Goal: Task Accomplishment & Management: Complete application form

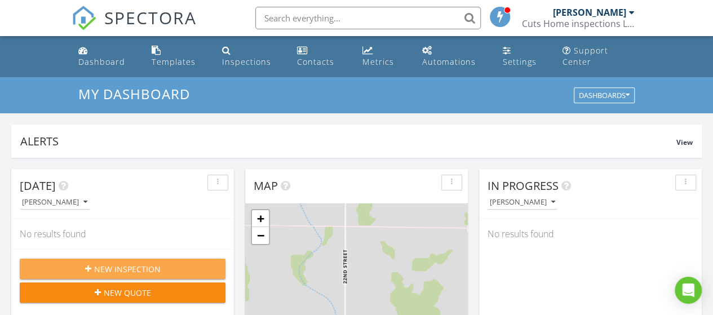
click at [139, 268] on span "New Inspection" at bounding box center [127, 269] width 67 height 12
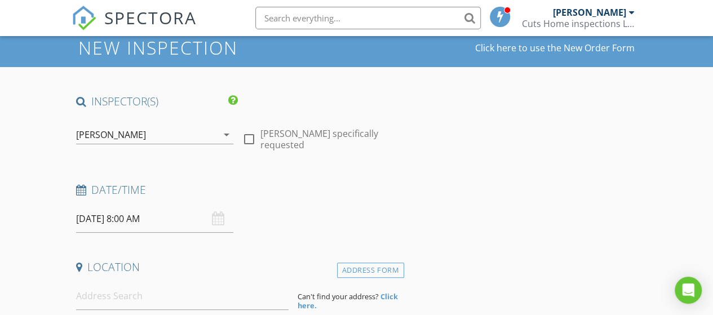
scroll to position [56, 0]
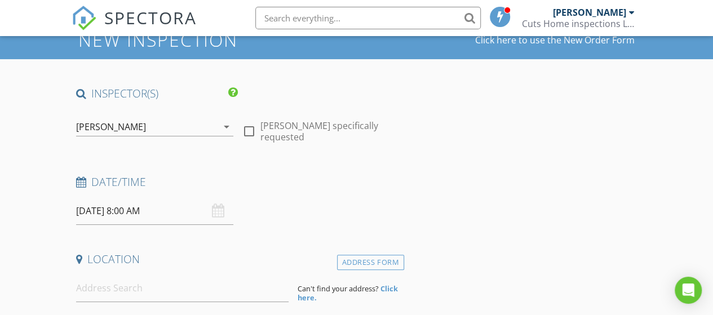
click at [134, 218] on input "08/29/2025 8:00 AM" at bounding box center [154, 211] width 157 height 28
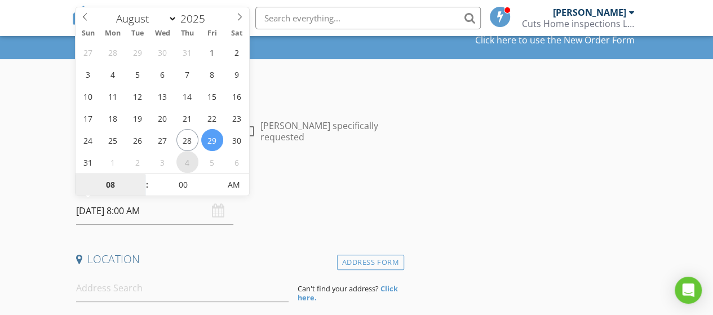
select select "8"
type input "09/04/2025 8:00 AM"
type input "09"
type input "[DATE] 9:00 AM"
click at [138, 176] on span at bounding box center [142, 179] width 8 height 11
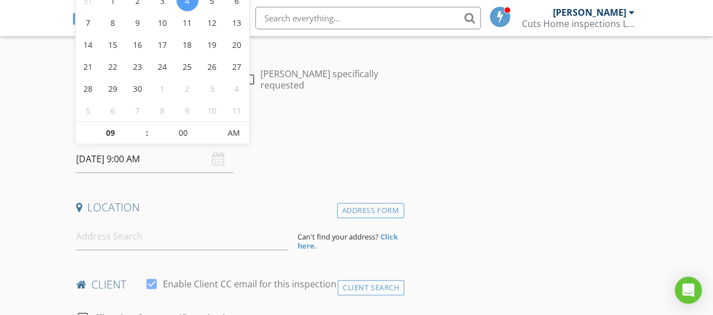
scroll to position [113, 0]
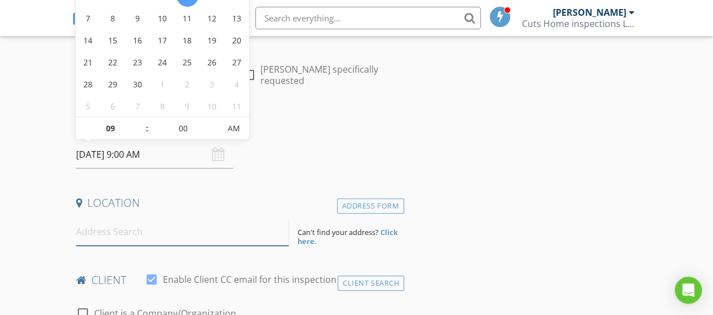
click at [173, 235] on input at bounding box center [182, 232] width 213 height 28
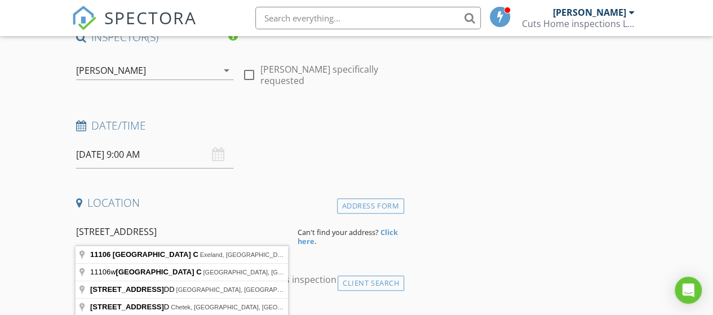
type input "11106 West Co Road C, Exeland, WI, USA"
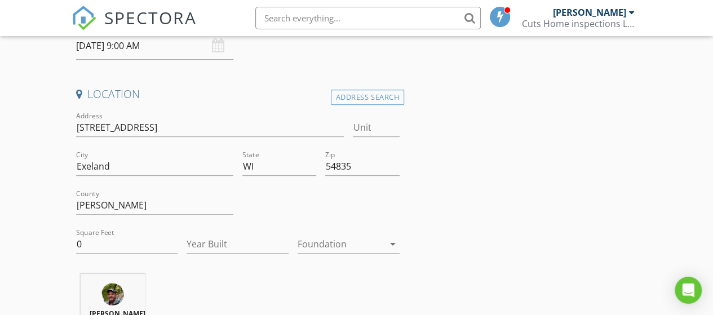
scroll to position [226, 0]
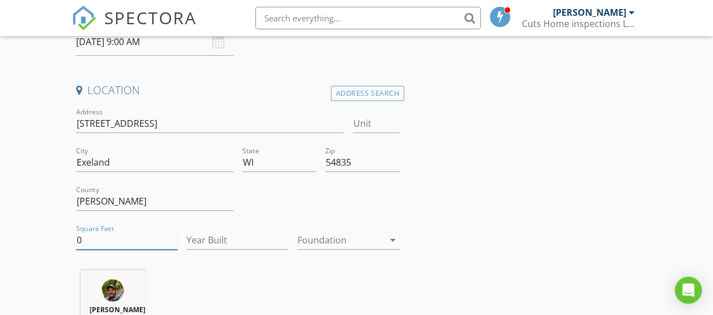
drag, startPoint x: 134, startPoint y: 249, endPoint x: 54, endPoint y: 237, distance: 81.5
type input "1440"
type input "1500"
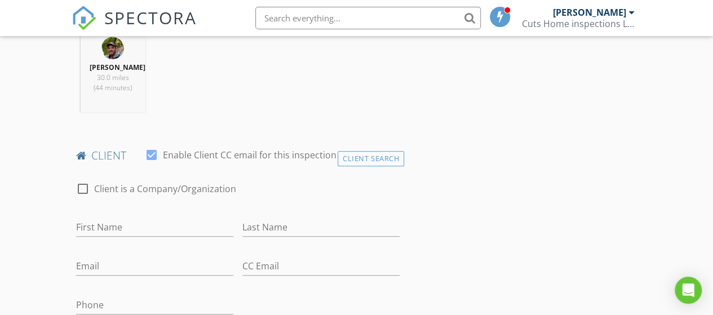
scroll to position [470, 0]
click at [104, 235] on input "First Name" at bounding box center [154, 226] width 157 height 19
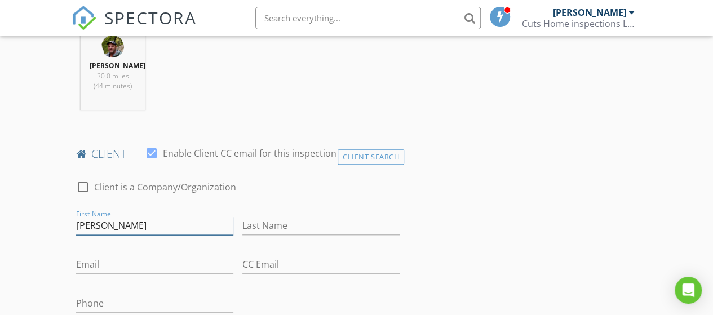
type input "Ilene"
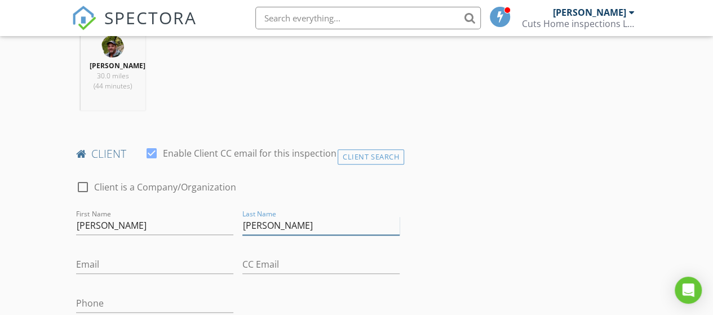
type input "Cresap"
paste input "icresap@live.com"
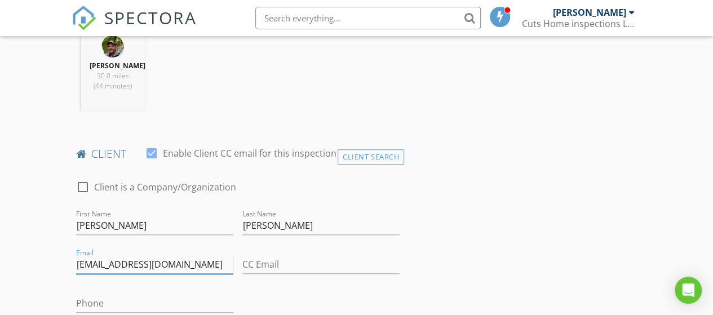
type input "icresap@live.com"
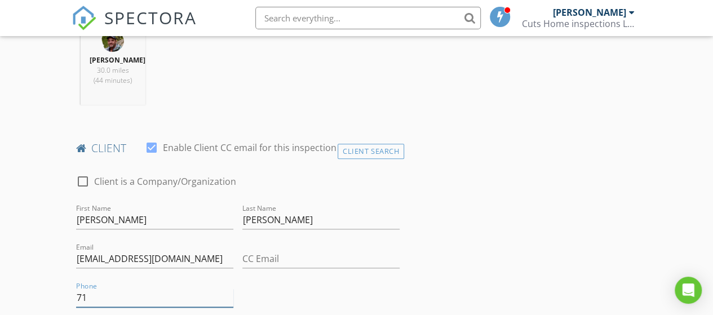
type input "7"
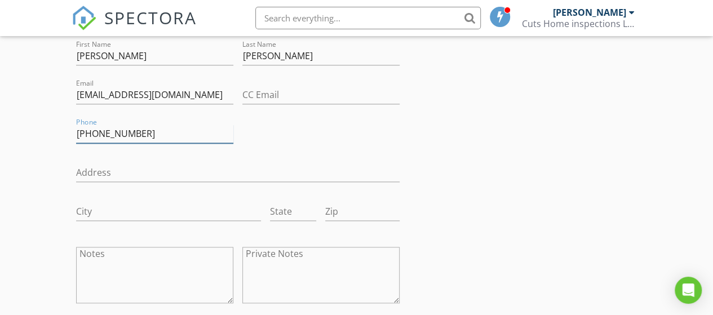
scroll to position [644, 0]
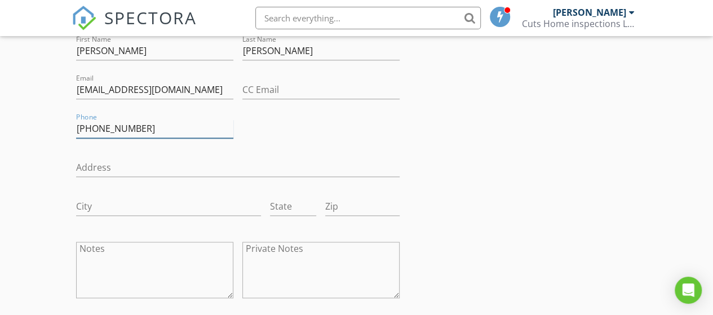
type input "219-359-5436"
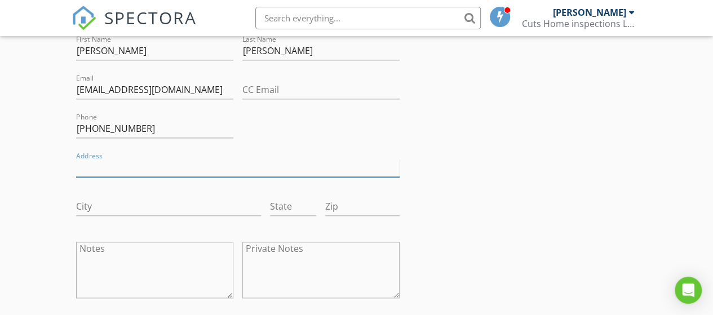
click at [117, 174] on input "Address" at bounding box center [238, 167] width 324 height 19
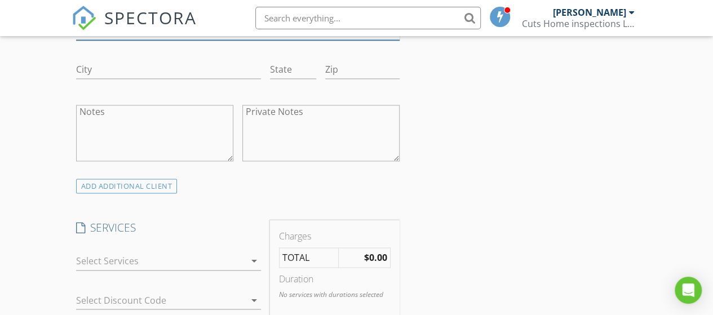
scroll to position [795, 0]
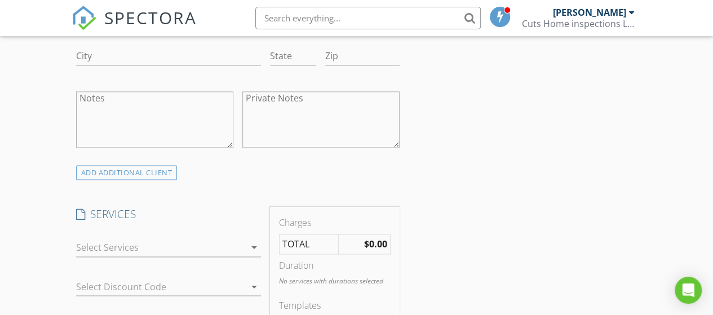
click at [104, 254] on div at bounding box center [160, 247] width 169 height 18
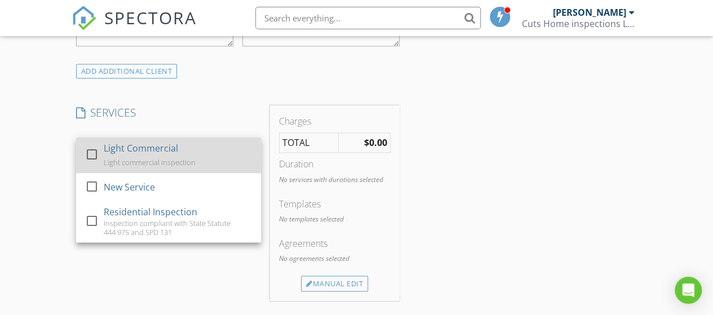
scroll to position [908, 0]
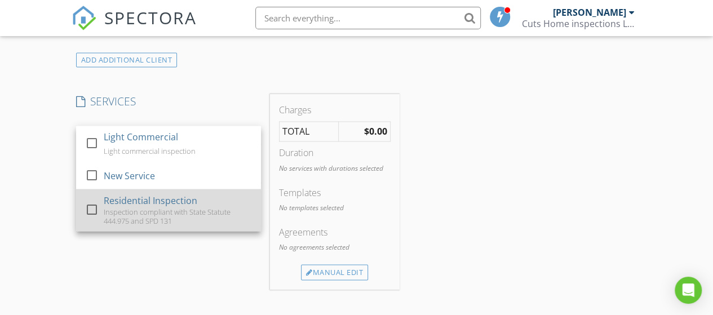
click at [113, 216] on div "Inspection compliant with State Statute 444.975 and SPD 131" at bounding box center [177, 216] width 148 height 18
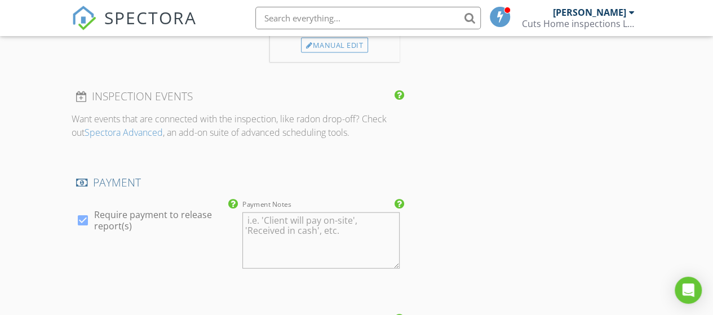
scroll to position [1171, 0]
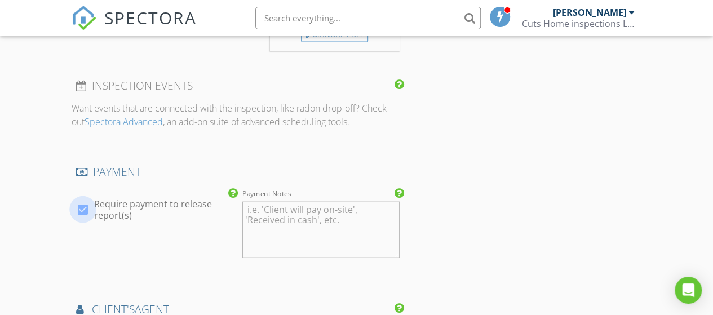
click at [82, 212] on div at bounding box center [82, 209] width 19 height 19
checkbox input "false"
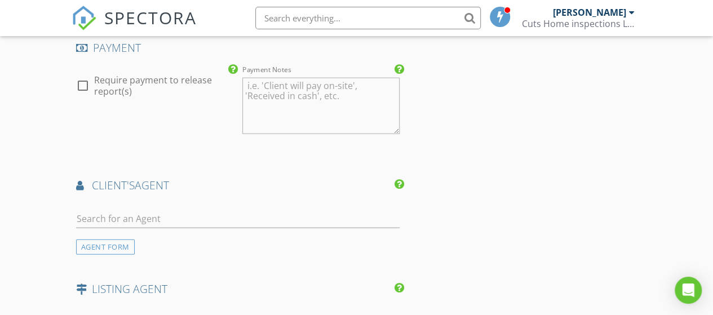
scroll to position [1302, 0]
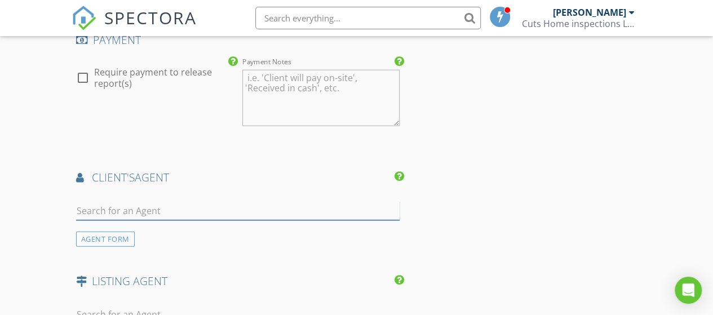
click at [152, 218] on input "text" at bounding box center [238, 211] width 324 height 19
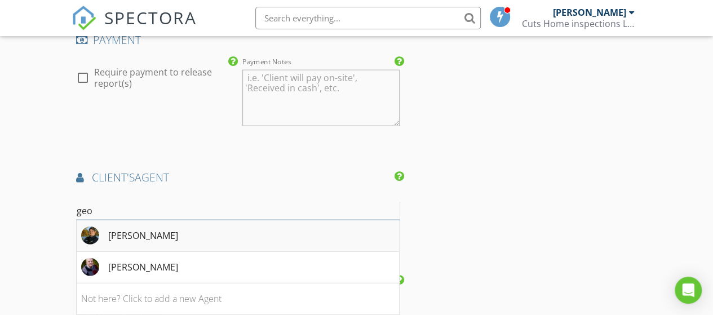
type input "geo"
click at [139, 242] on div "[PERSON_NAME]" at bounding box center [143, 236] width 70 height 14
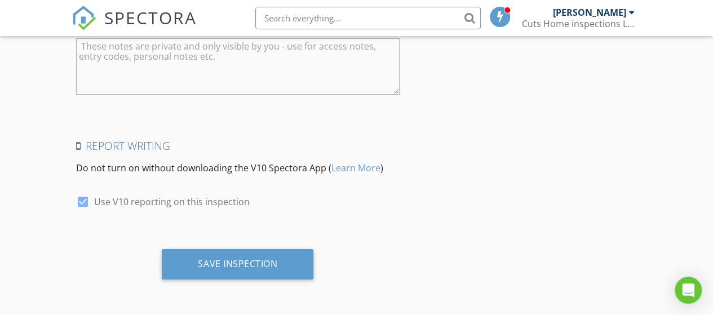
scroll to position [2096, 0]
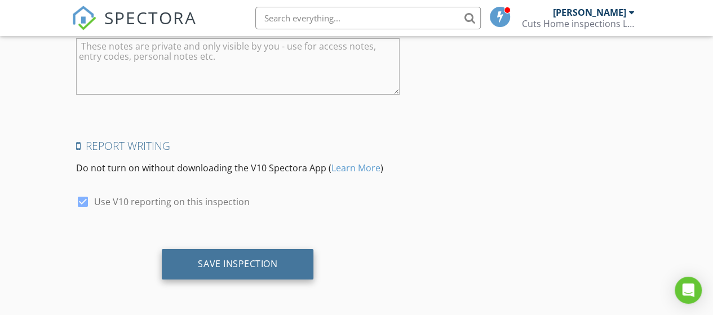
click at [209, 261] on div "Save Inspection" at bounding box center [237, 263] width 79 height 11
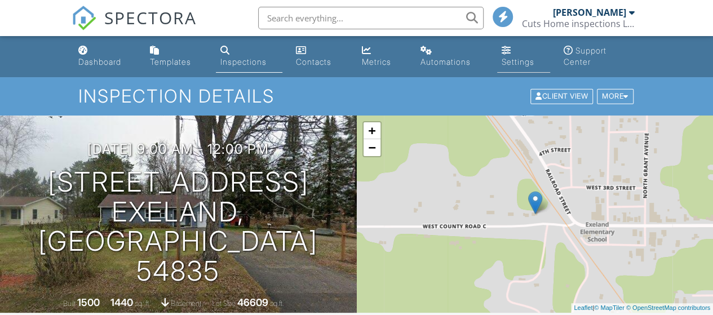
click at [525, 61] on div "Settings" at bounding box center [518, 62] width 33 height 10
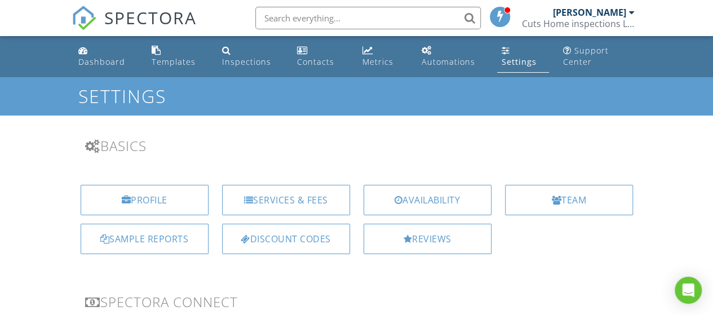
click at [457, 235] on div "Reviews" at bounding box center [428, 239] width 128 height 30
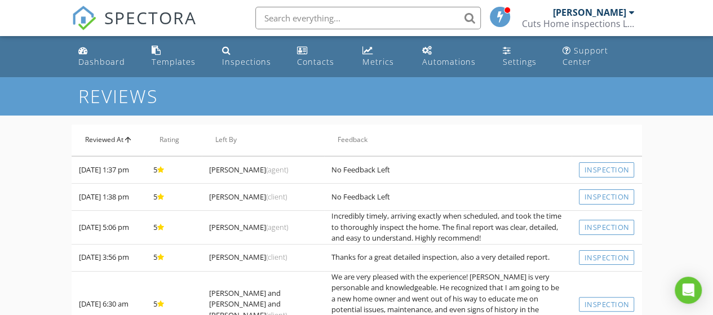
click at [107, 138] on th "Reviewed At arrow_upward" at bounding box center [109, 141] width 74 height 32
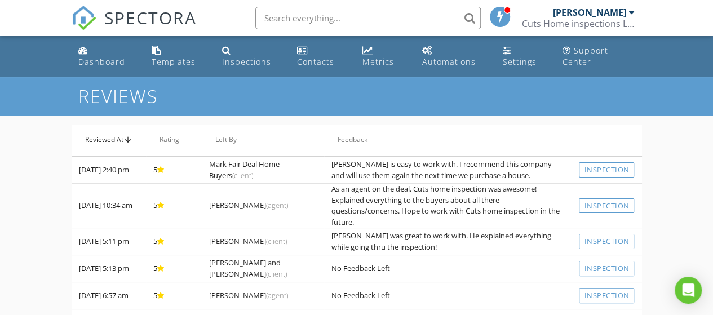
click at [106, 138] on th "Reviewed At arrow_upward" at bounding box center [109, 141] width 74 height 32
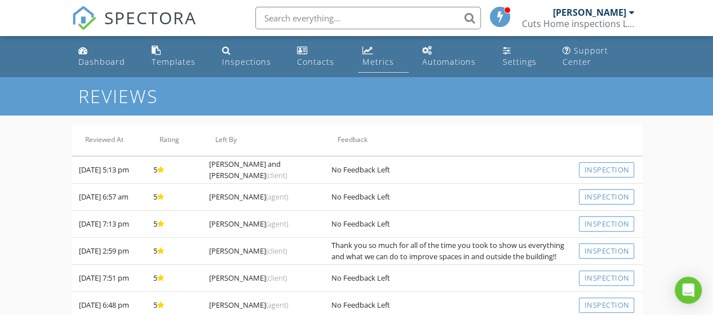
click at [368, 62] on div "Metrics" at bounding box center [378, 61] width 31 height 11
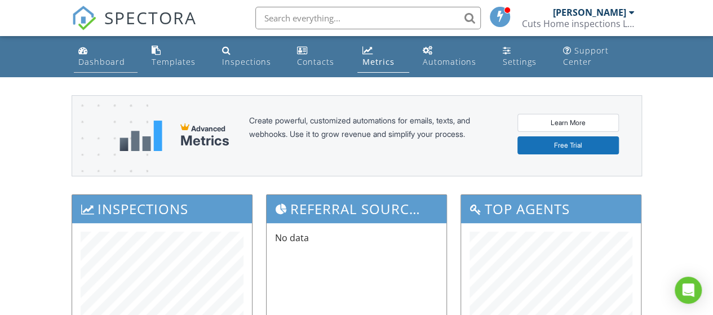
click at [109, 61] on div "Dashboard" at bounding box center [101, 61] width 47 height 11
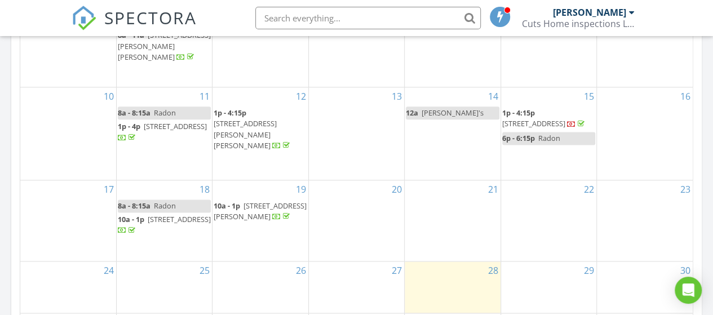
scroll to position [677, 0]
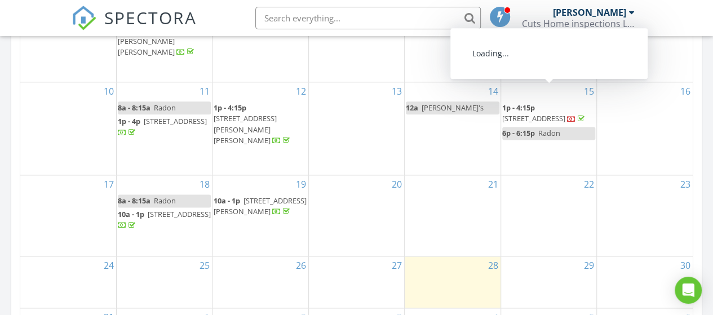
click at [550, 113] on span "[STREET_ADDRESS]" at bounding box center [533, 118] width 63 height 10
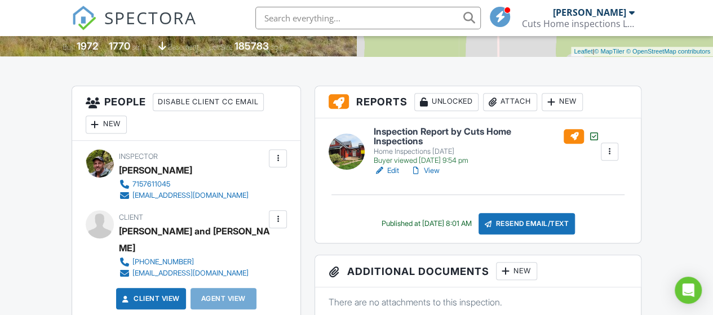
scroll to position [263, 0]
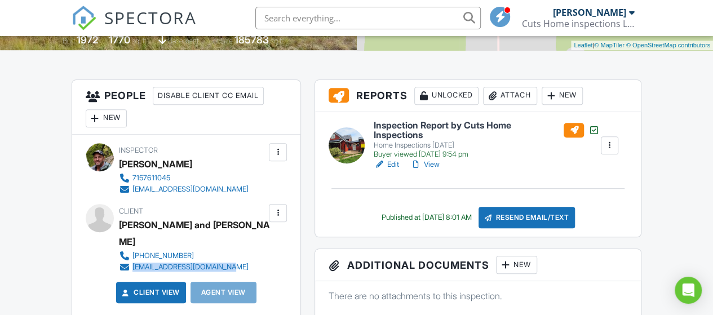
drag, startPoint x: 234, startPoint y: 251, endPoint x: 131, endPoint y: 254, distance: 102.7
click at [131, 254] on div "[PHONE_NUMBER] [EMAIL_ADDRESS][DOMAIN_NAME]" at bounding box center [197, 261] width 157 height 23
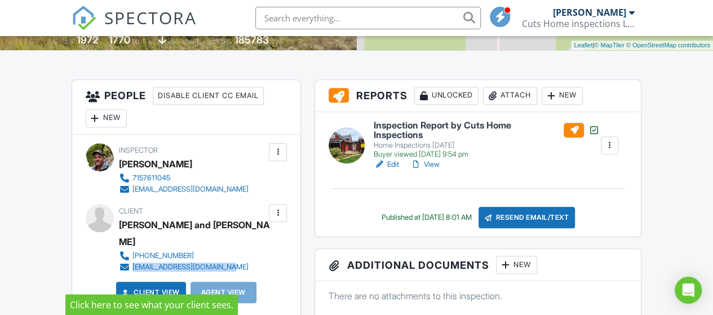
copy div "[EMAIL_ADDRESS][DOMAIN_NAME]"
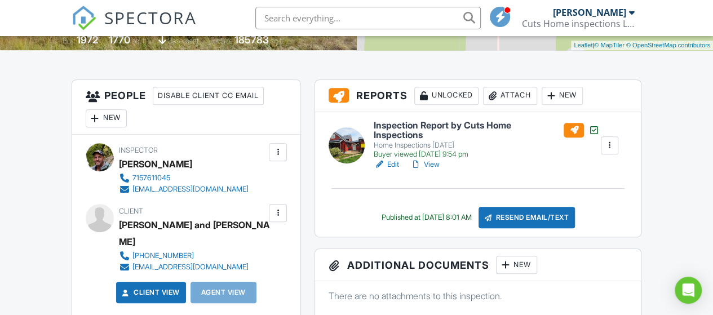
click at [279, 210] on div at bounding box center [277, 212] width 11 height 11
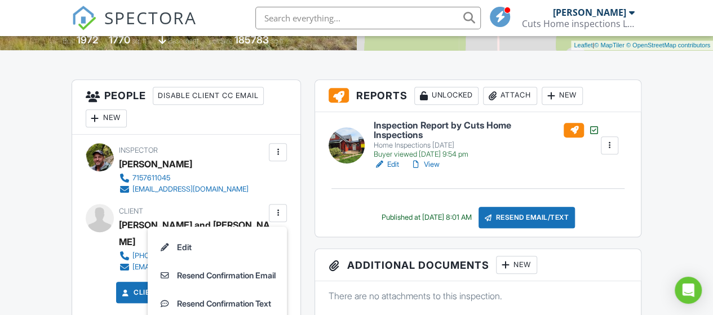
click at [83, 189] on div "Inspector [PERSON_NAME] 7157611045 [EMAIL_ADDRESS][DOMAIN_NAME] Make Invisible …" at bounding box center [186, 228] width 229 height 186
